Goal: Check status: Check status

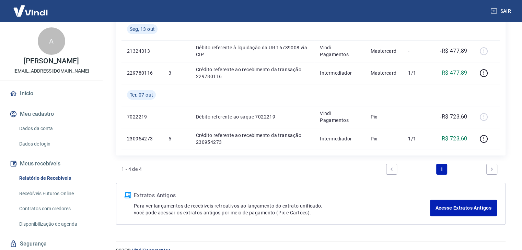
scroll to position [31, 0]
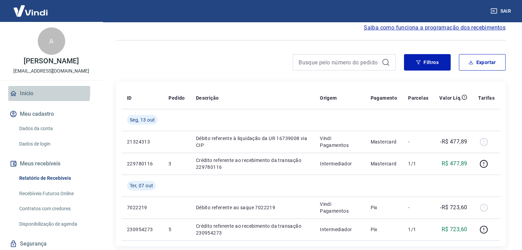
click at [26, 91] on link "Início" at bounding box center [51, 93] width 86 height 15
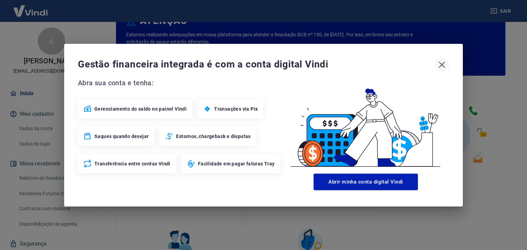
click at [443, 63] on icon "button" at bounding box center [442, 64] width 7 height 7
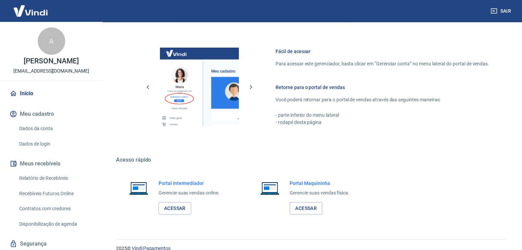
scroll to position [362, 0]
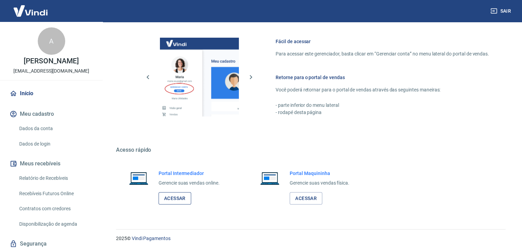
click at [180, 196] on link "Acessar" at bounding box center [174, 198] width 33 height 13
